Goal: Register for event/course

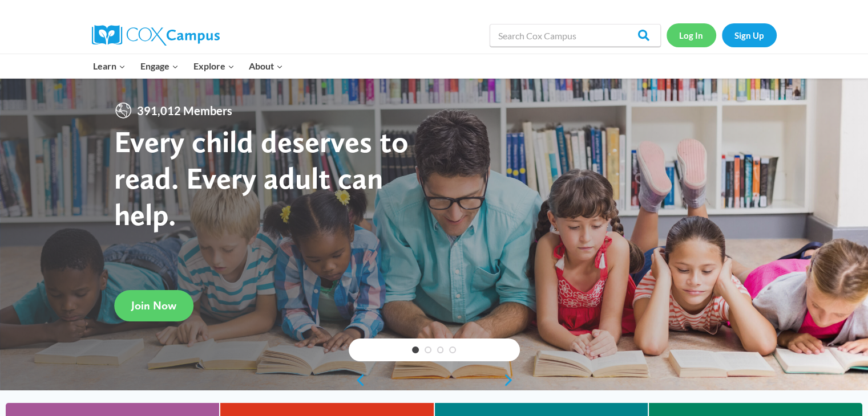
click at [699, 31] on link "Log In" at bounding box center [691, 34] width 50 height 23
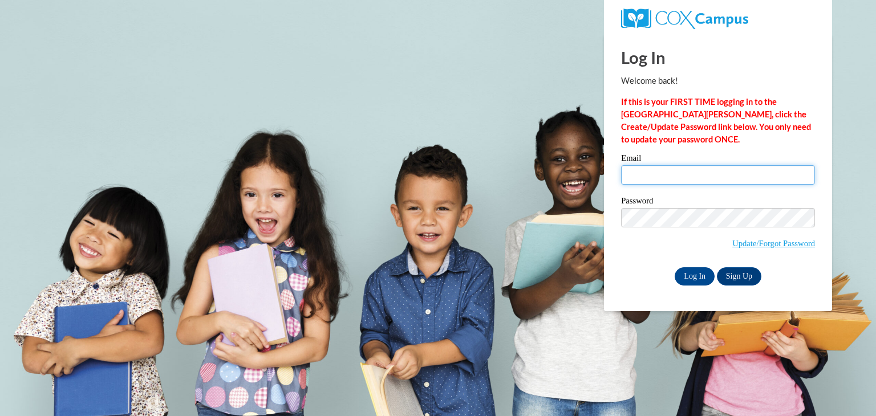
click at [671, 172] on input "Email" at bounding box center [718, 174] width 194 height 19
type input "[EMAIL_ADDRESS][DOMAIN_NAME]"
click at [698, 274] on input "Log In" at bounding box center [695, 277] width 40 height 18
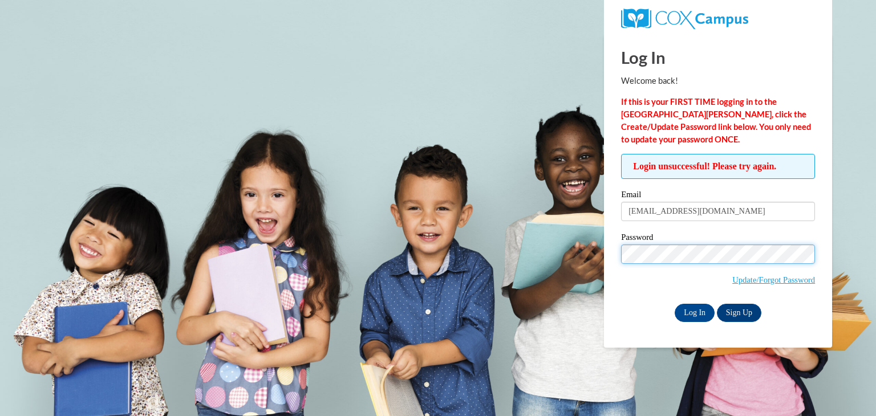
click at [675, 304] on input "Log In" at bounding box center [695, 313] width 40 height 18
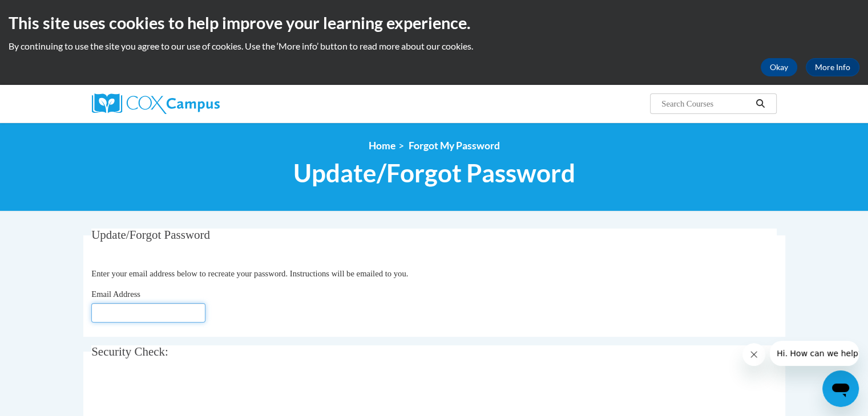
click at [157, 305] on input "Email Address" at bounding box center [148, 312] width 114 height 19
type input "[EMAIL_ADDRESS][DOMAIN_NAME]"
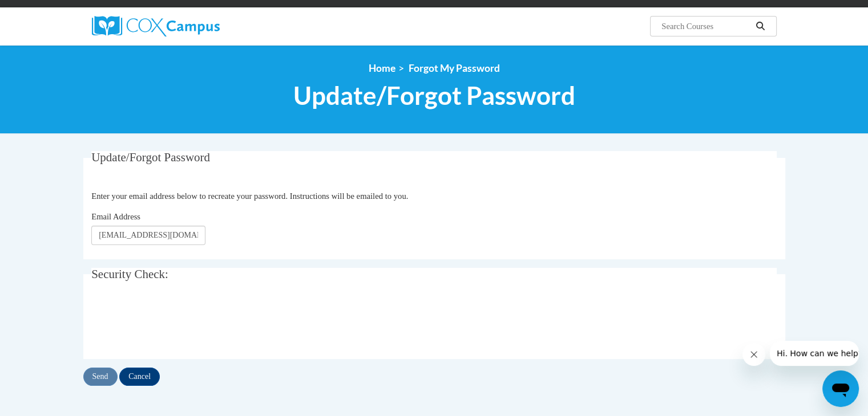
scroll to position [79, 0]
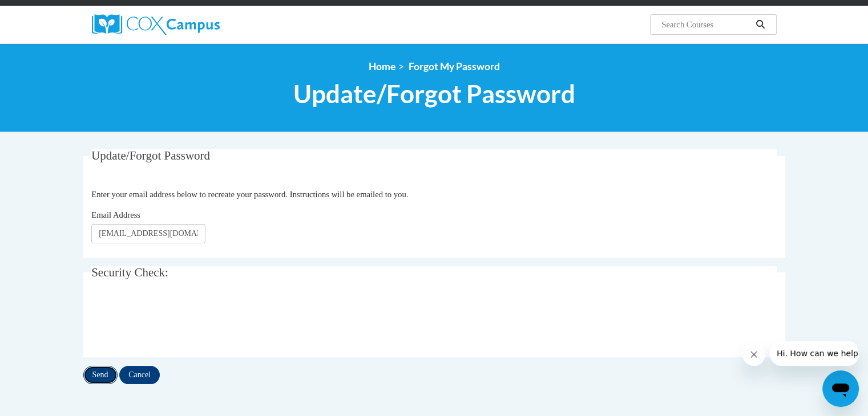
click at [100, 376] on input "Send" at bounding box center [100, 375] width 34 height 18
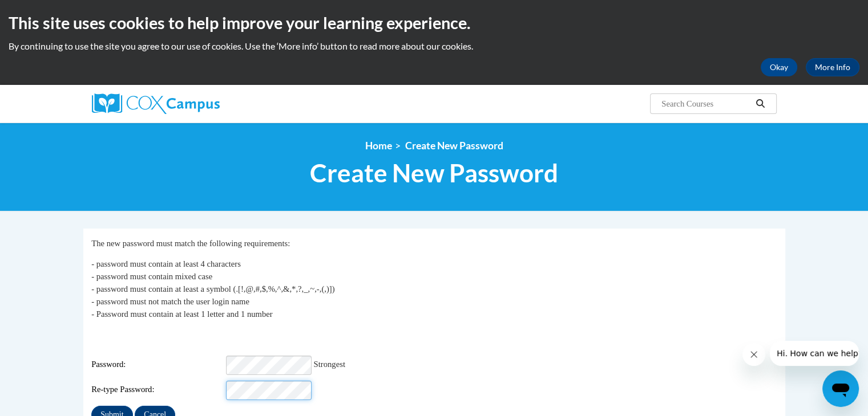
scroll to position [0, 1]
click at [91, 406] on input "Submit" at bounding box center [111, 415] width 41 height 18
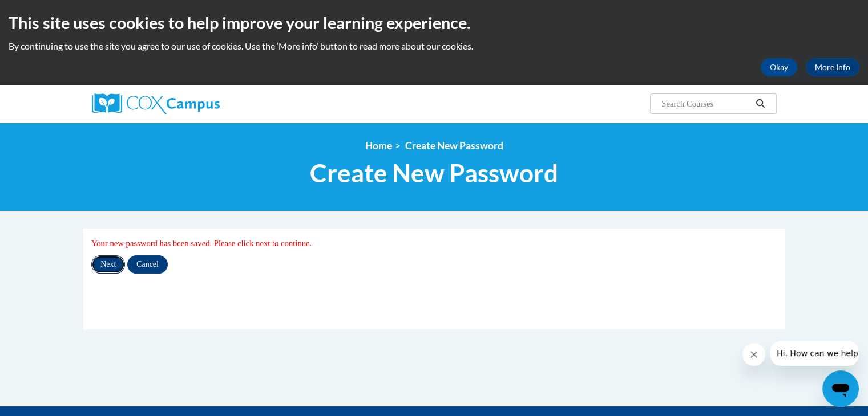
click at [114, 263] on input "Next" at bounding box center [108, 265] width 34 height 18
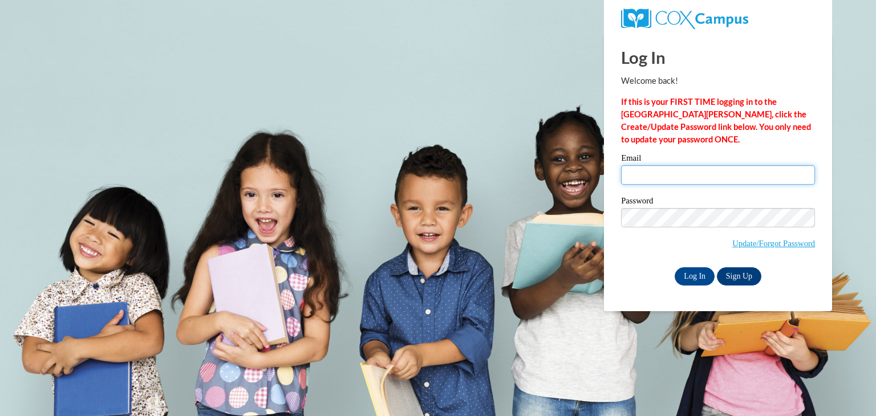
click at [667, 172] on input "Email" at bounding box center [718, 174] width 194 height 19
type input "[EMAIL_ADDRESS][DOMAIN_NAME]"
click at [701, 275] on input "Log In" at bounding box center [695, 277] width 40 height 18
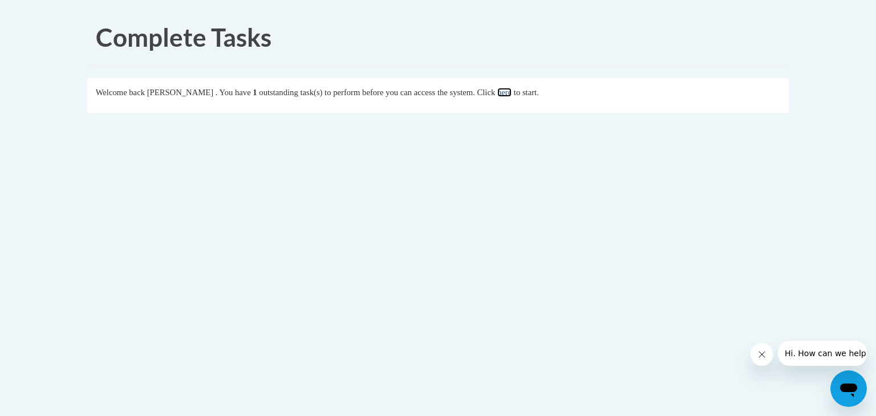
click at [512, 92] on link "here" at bounding box center [504, 92] width 14 height 9
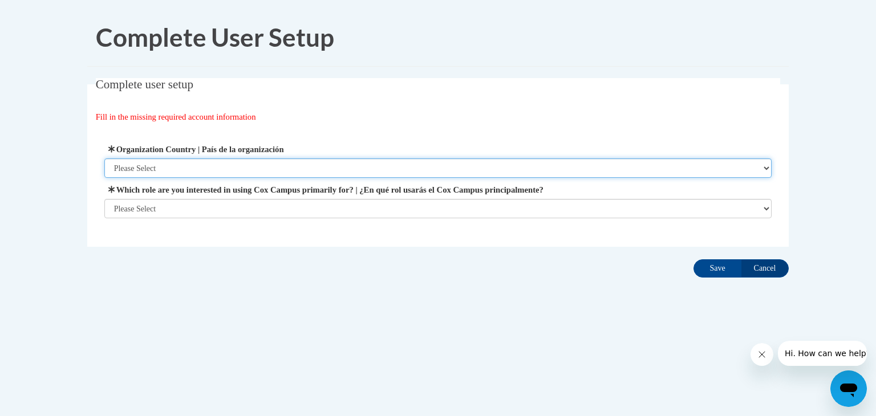
click at [318, 165] on select "Please Select United States | Estados Unidos Outside of the United States | Fue…" at bounding box center [438, 168] width 668 height 19
select select "ad49bcad-a171-4b2e-b99c-48b446064914"
click at [104, 159] on select "Please Select United States | Estados Unidos Outside of the United States | Fue…" at bounding box center [438, 168] width 668 height 19
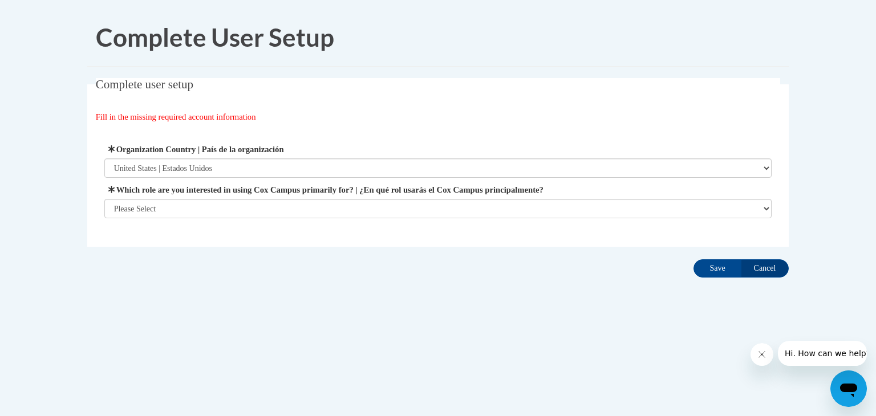
click at [292, 193] on label "Which role are you interested in using Cox Campus primarily for? | ¿En qué rol …" at bounding box center [438, 190] width 668 height 13
click at [292, 199] on select "Please Select College/University | Colegio/Universidad Community/Nonprofit Part…" at bounding box center [438, 208] width 668 height 19
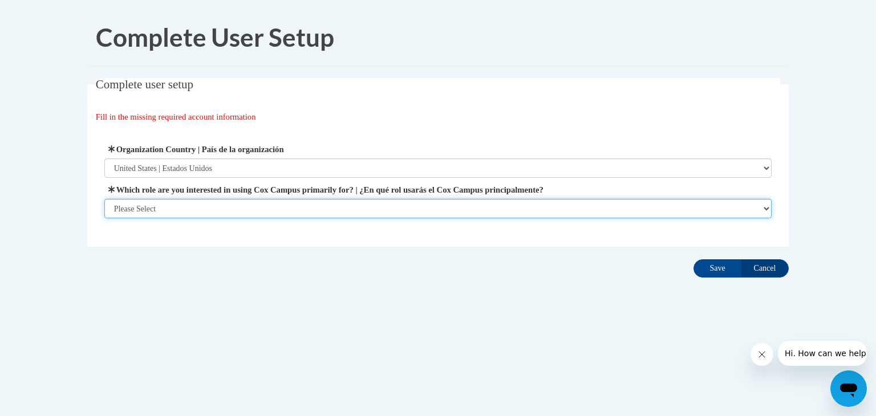
click at [291, 203] on select "Please Select College/University | Colegio/Universidad Community/Nonprofit Part…" at bounding box center [438, 208] width 668 height 19
select select "fbf2d438-af2f-41f8-98f1-81c410e29de3"
click at [104, 218] on select "Please Select College/University | Colegio/Universidad Community/Nonprofit Part…" at bounding box center [438, 208] width 668 height 19
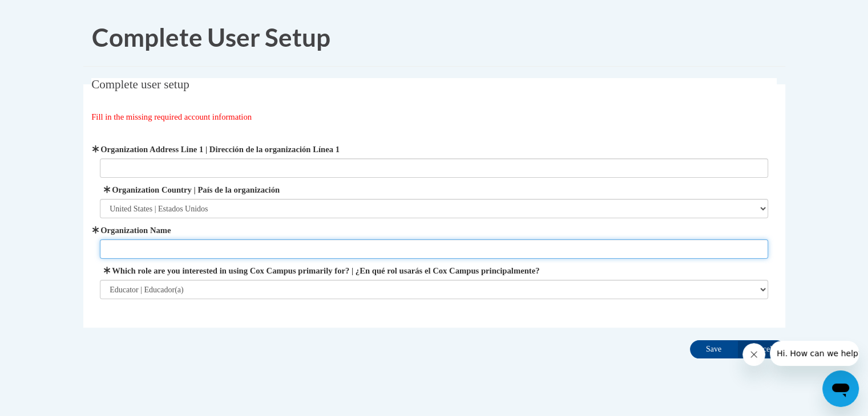
click at [315, 255] on input "Organization Name" at bounding box center [434, 249] width 668 height 19
type input "Central Georgia Technical College"
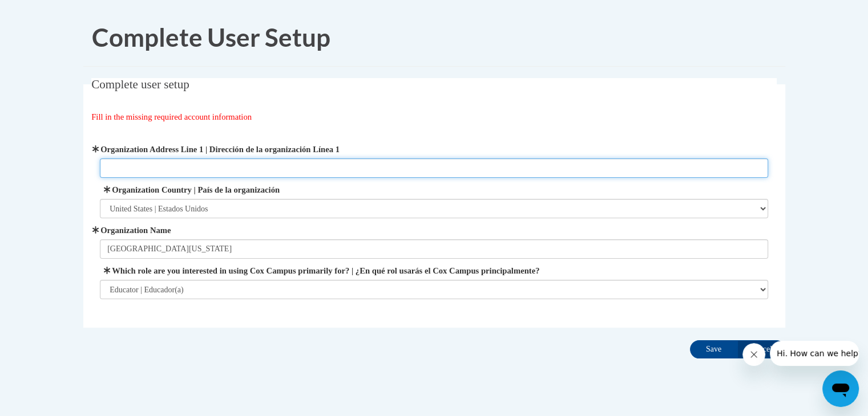
click at [193, 169] on input "Organization Address Line 1 | Dirección de la organización Línea 1" at bounding box center [434, 168] width 668 height 19
type input "80 Cohen Walker Drive Warner Robins Ga"
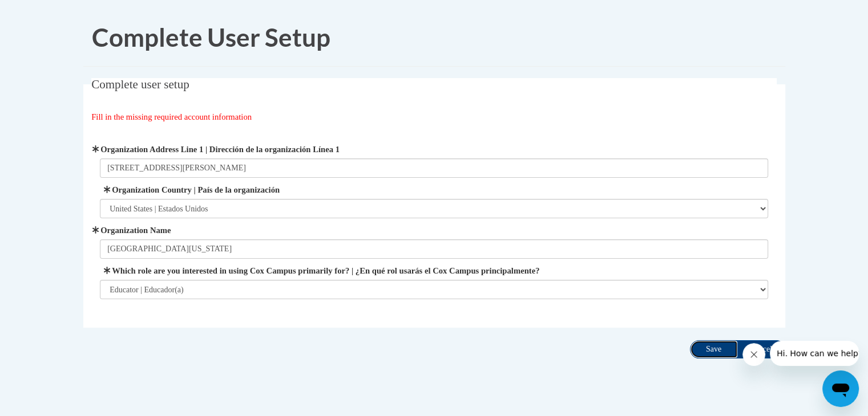
click at [712, 350] on input "Save" at bounding box center [714, 350] width 48 height 18
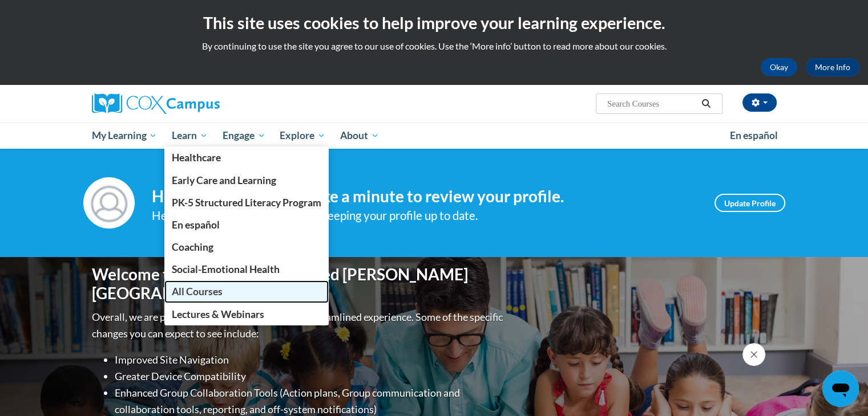
click at [208, 289] on span "All Courses" at bounding box center [197, 292] width 51 height 12
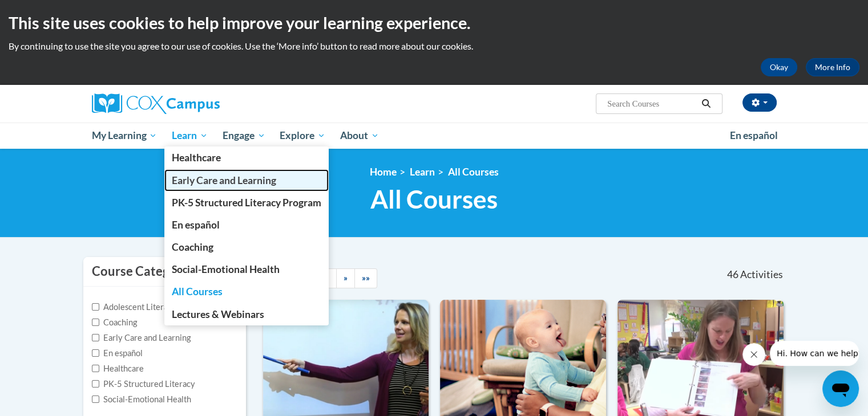
click at [208, 187] on link "Early Care and Learning" at bounding box center [246, 180] width 164 height 22
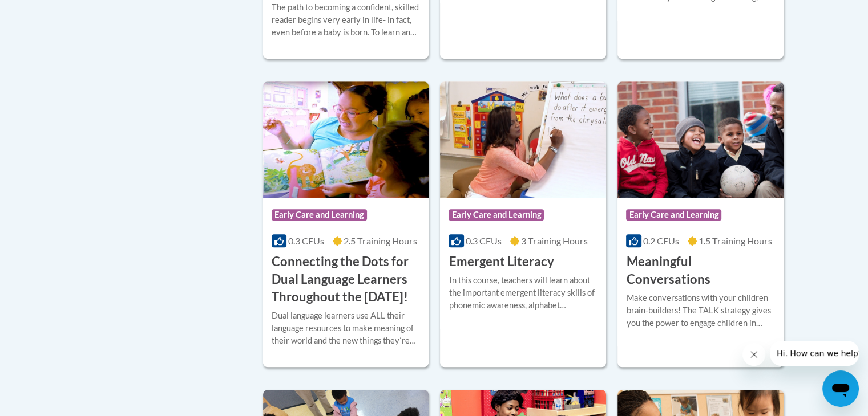
scroll to position [694, 0]
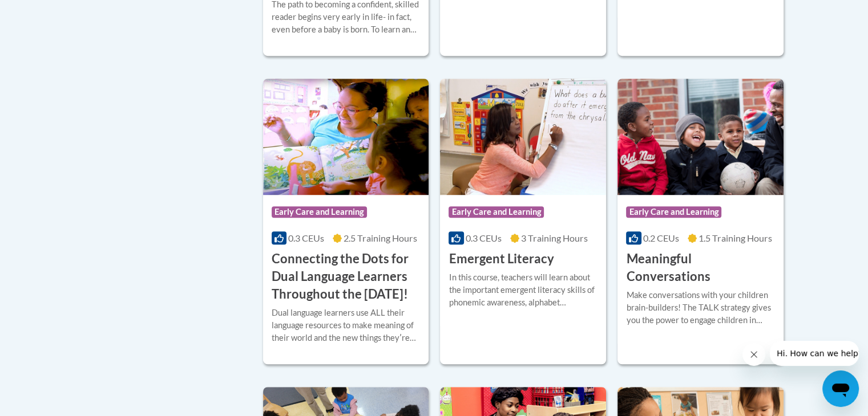
click at [751, 359] on button "Close message from company" at bounding box center [753, 354] width 23 height 23
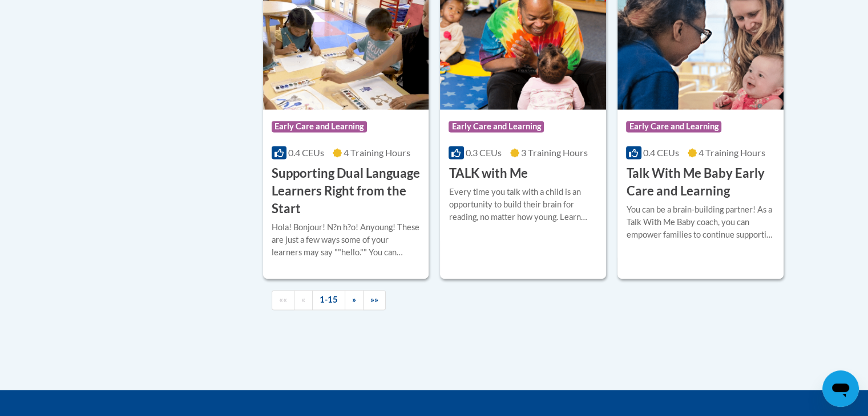
scroll to position [1681, 0]
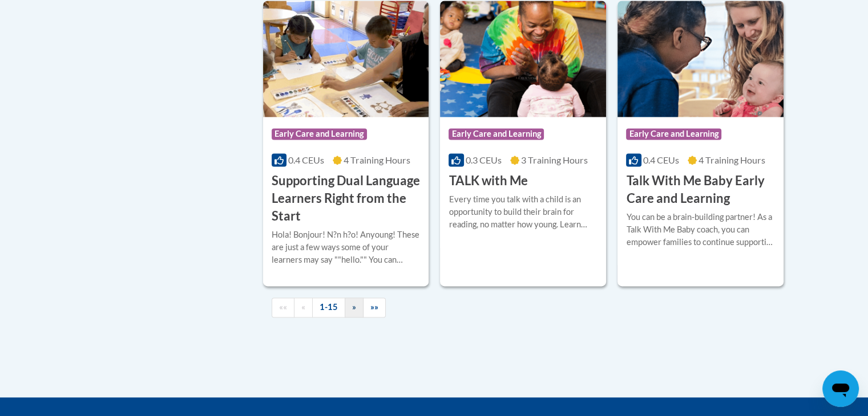
click at [352, 312] on span "»" at bounding box center [354, 307] width 4 height 10
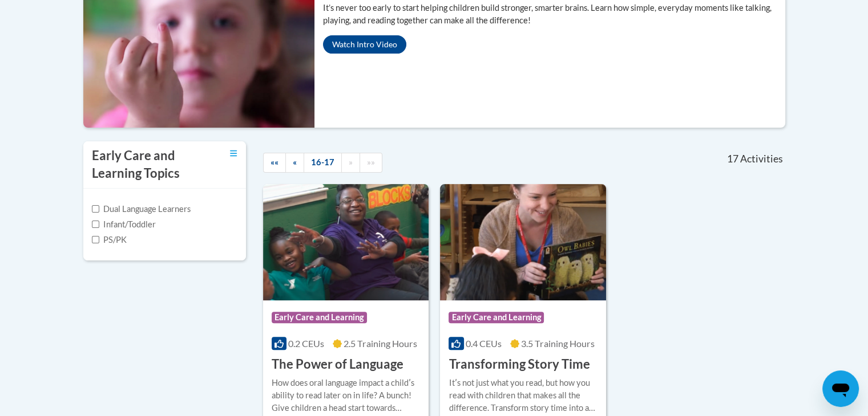
scroll to position [264, 0]
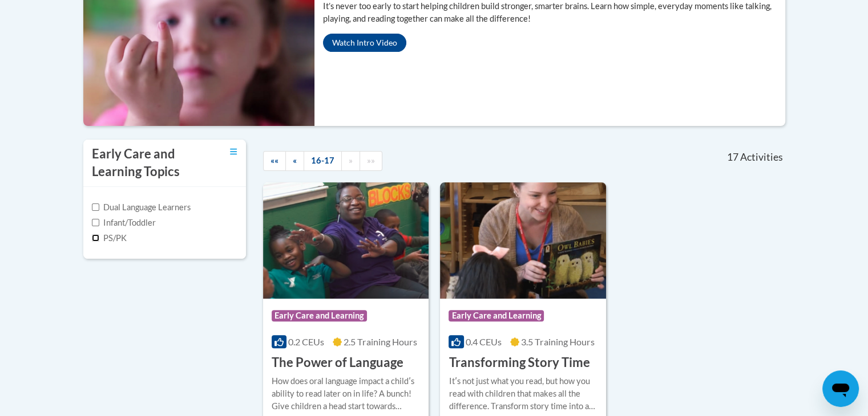
click at [95, 237] on input "PS/PK" at bounding box center [95, 237] width 7 height 7
checkbox input "true"
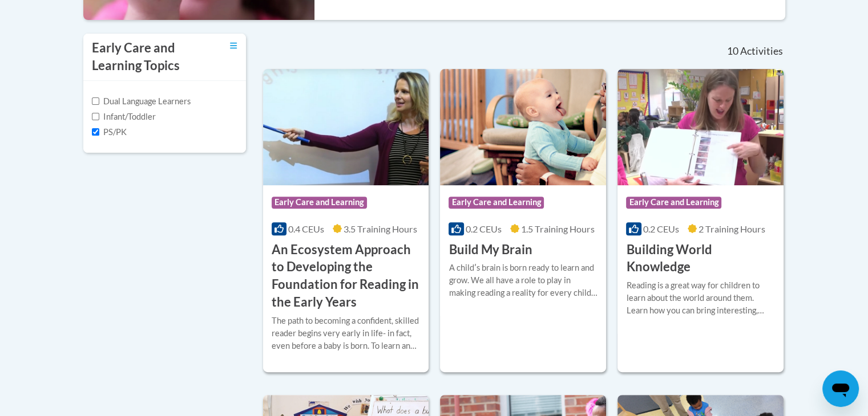
scroll to position [383, 0]
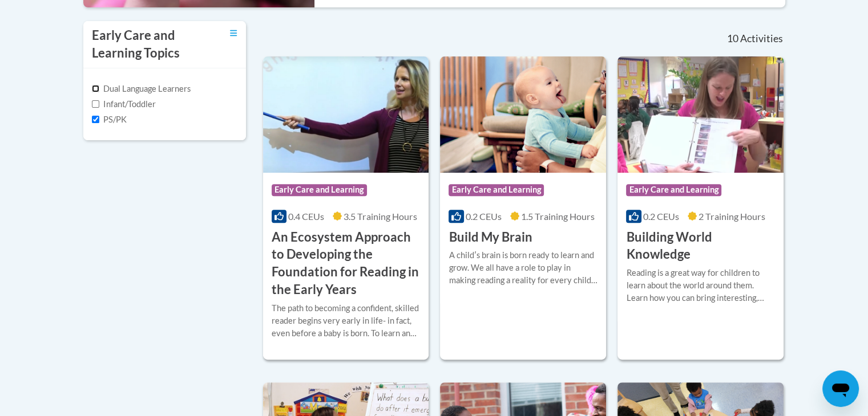
click at [92, 91] on input "Dual Language Learners" at bounding box center [95, 88] width 7 height 7
checkbox input "true"
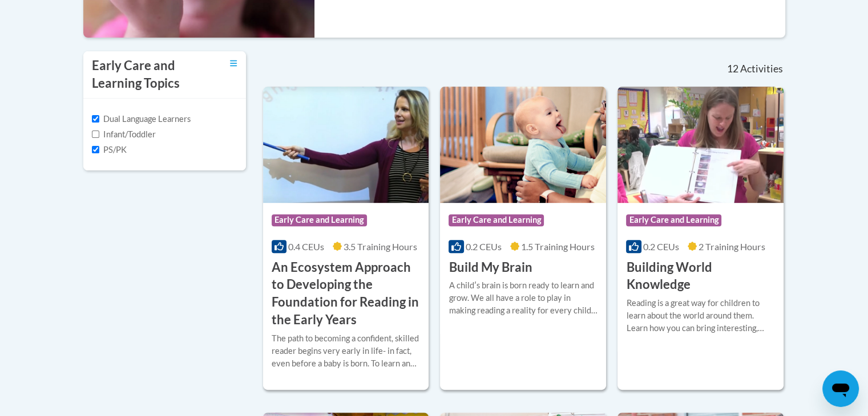
scroll to position [350, 0]
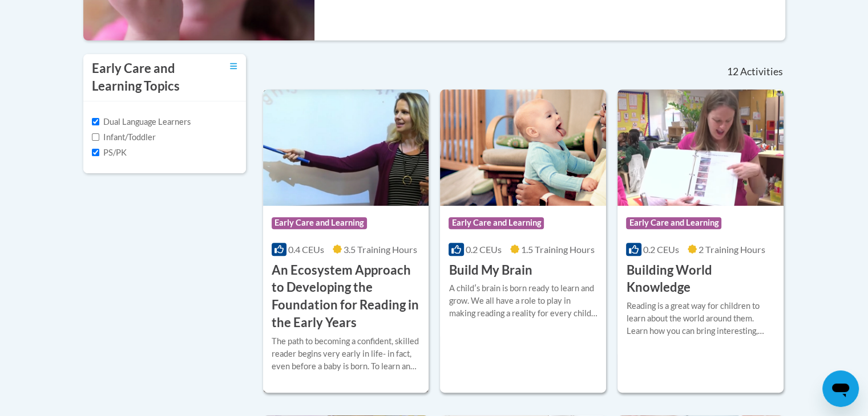
click at [375, 170] on img at bounding box center [346, 148] width 166 height 116
click at [338, 303] on h3 "An Ecosystem Approach to Developing the Foundation for Reading in the Early Yea…" at bounding box center [346, 297] width 149 height 70
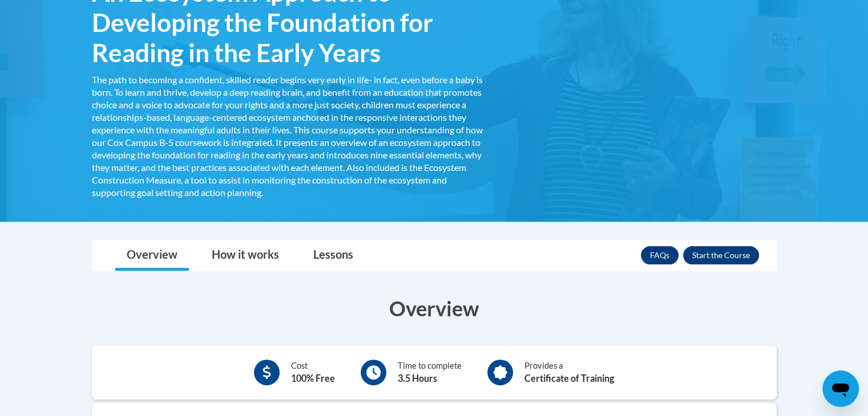
scroll to position [244, 0]
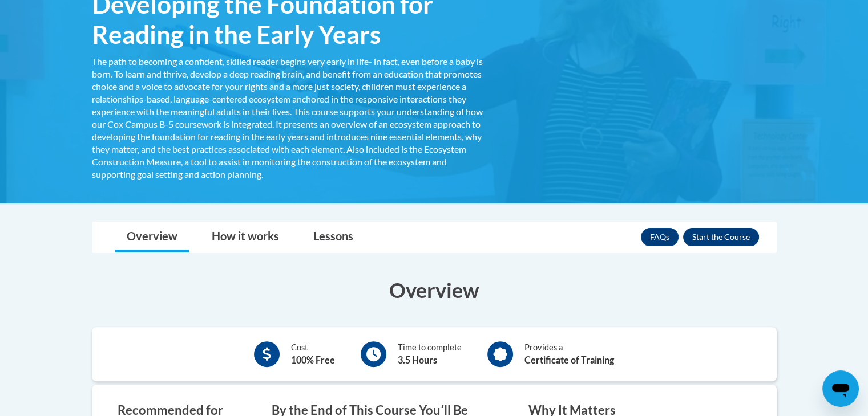
click at [719, 232] on button "Enroll" at bounding box center [721, 237] width 76 height 18
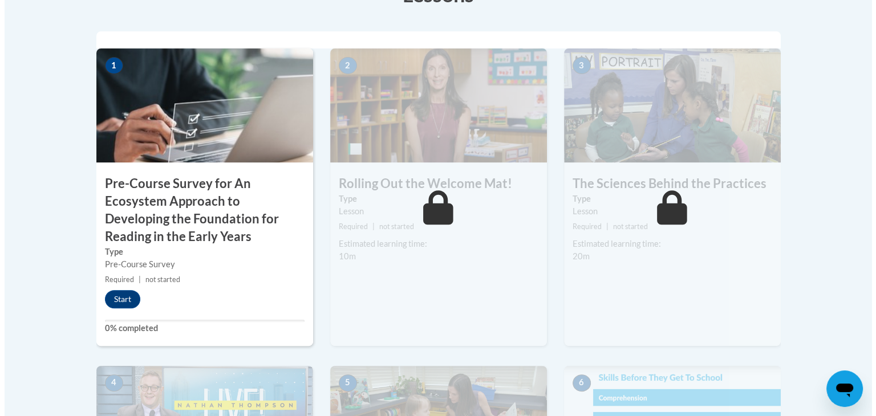
scroll to position [379, 0]
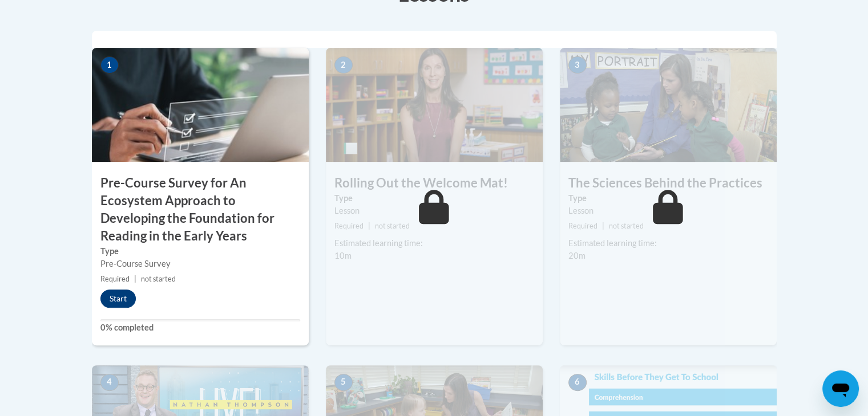
click at [115, 305] on button "Start" at bounding box center [117, 299] width 35 height 18
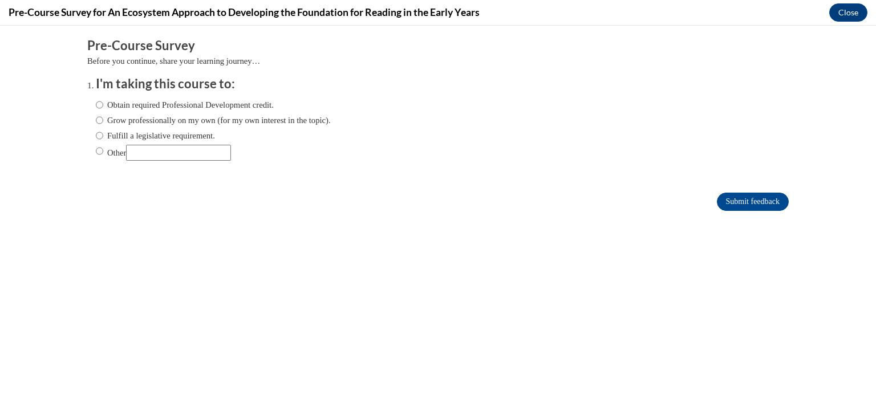
scroll to position [0, 0]
click at [96, 104] on input "Obtain required Professional Development credit." at bounding box center [99, 105] width 7 height 13
radio input "true"
click at [717, 209] on input "Submit feedback" at bounding box center [753, 202] width 72 height 18
click at [760, 201] on input "Submit feedback" at bounding box center [753, 202] width 72 height 18
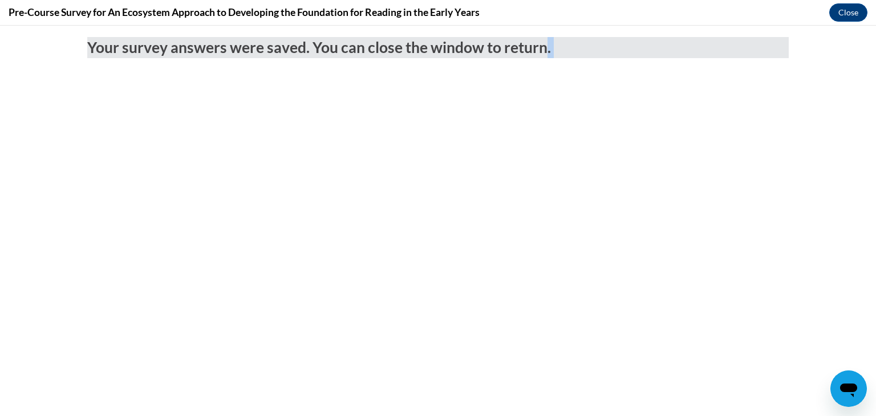
click at [685, 286] on body "Your survey answers were saved. You can close the window to return." at bounding box center [438, 221] width 876 height 391
click at [852, 10] on button "Close" at bounding box center [848, 12] width 38 height 18
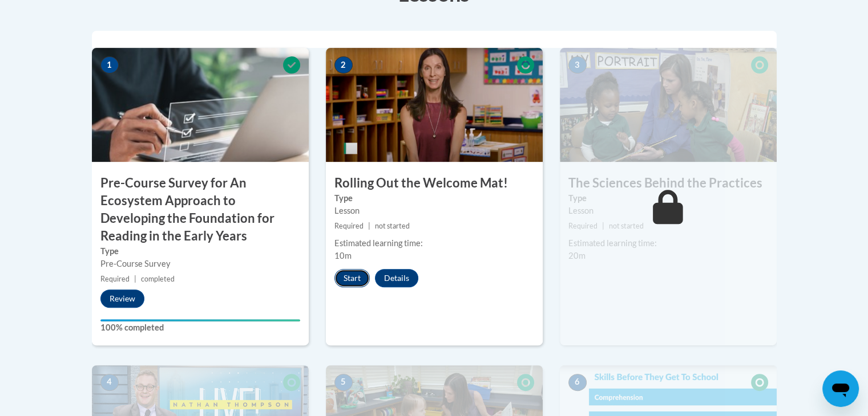
click at [354, 279] on button "Start" at bounding box center [351, 278] width 35 height 18
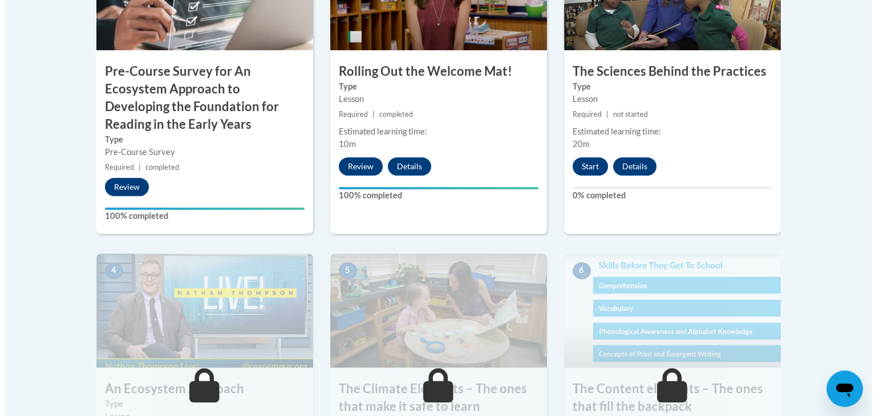
scroll to position [493, 0]
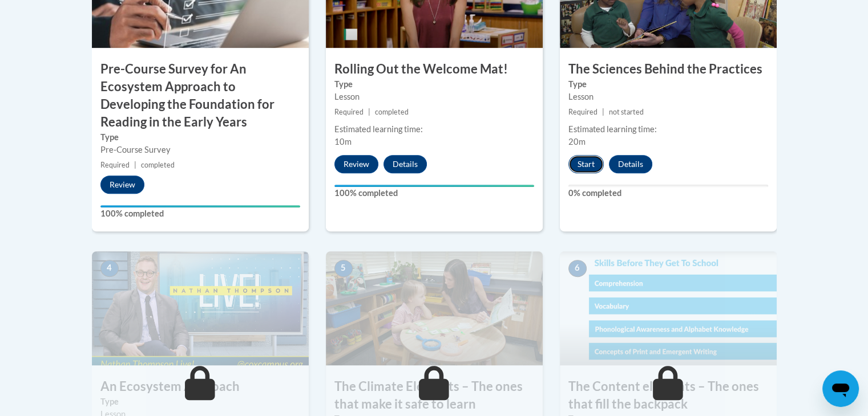
click at [592, 163] on button "Start" at bounding box center [585, 164] width 35 height 18
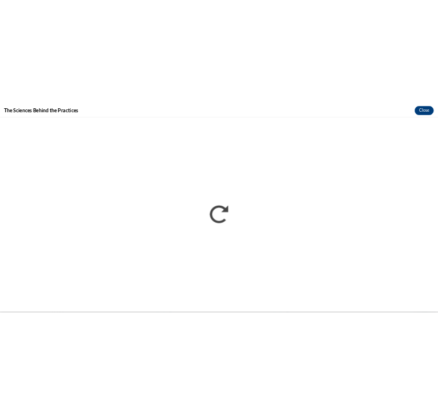
scroll to position [0, 0]
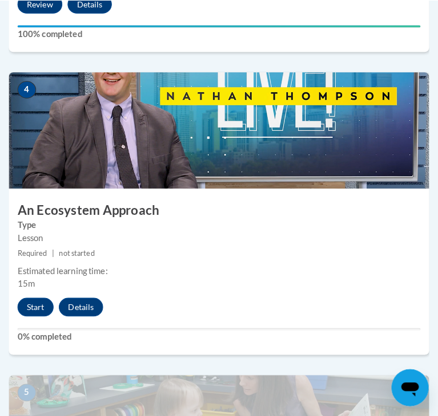
scroll to position [1305, 0]
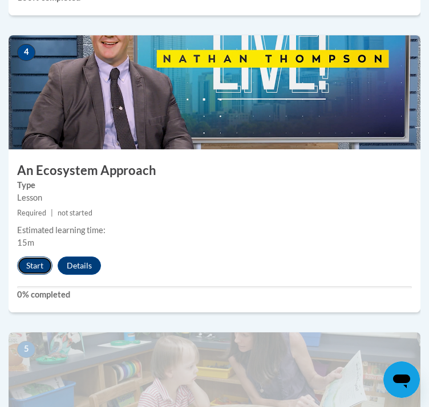
click at [35, 275] on button "Start" at bounding box center [34, 266] width 35 height 18
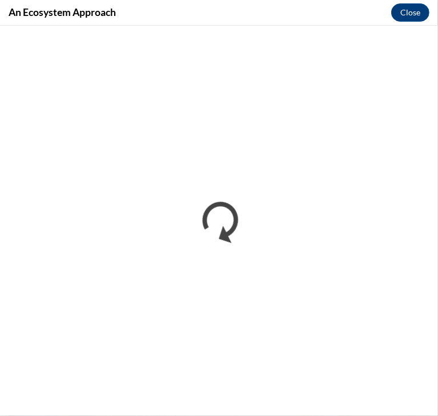
scroll to position [0, 0]
